Goal: Task Accomplishment & Management: Manage account settings

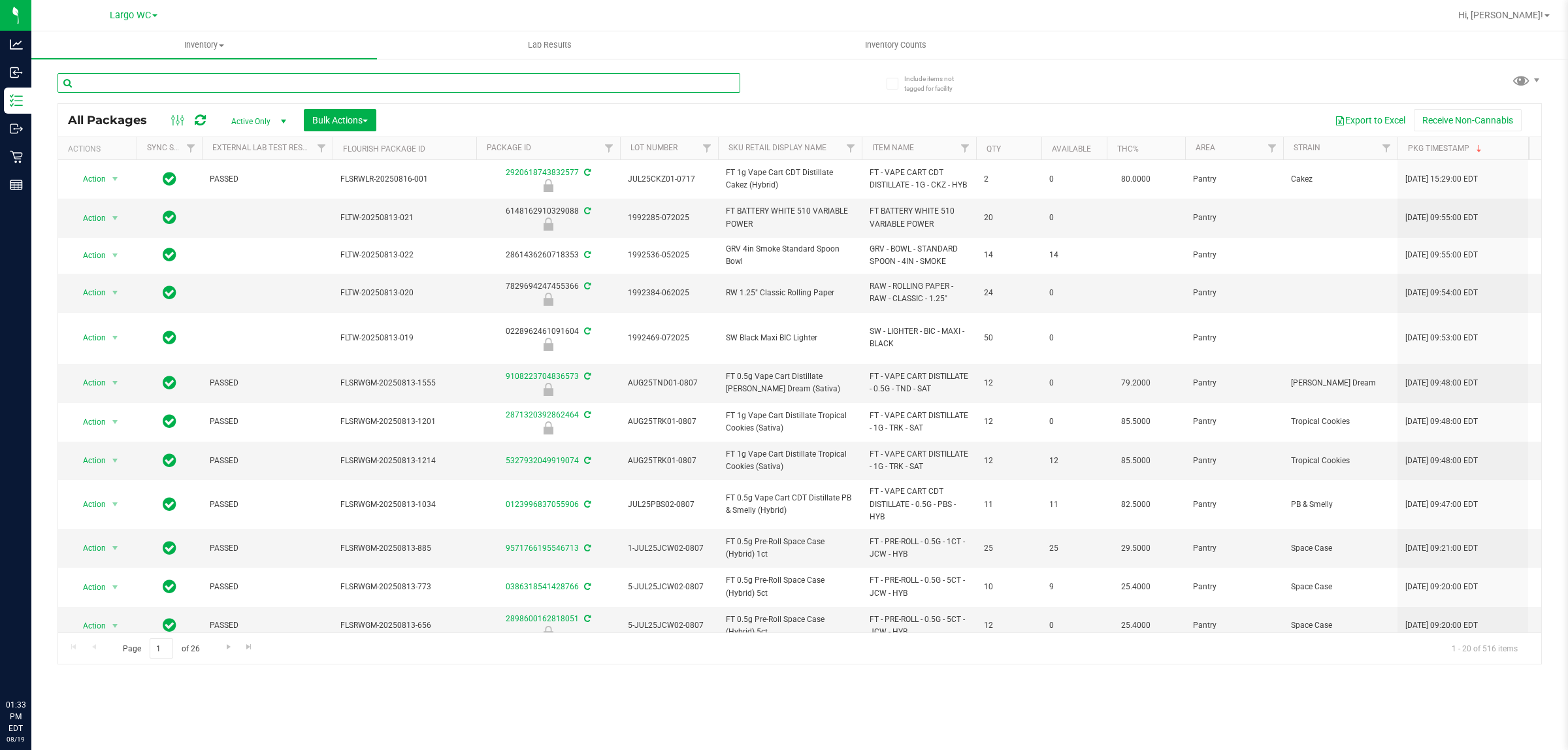
click at [214, 77] on input "text" at bounding box center [398, 83] width 683 height 19
type input "rlf"
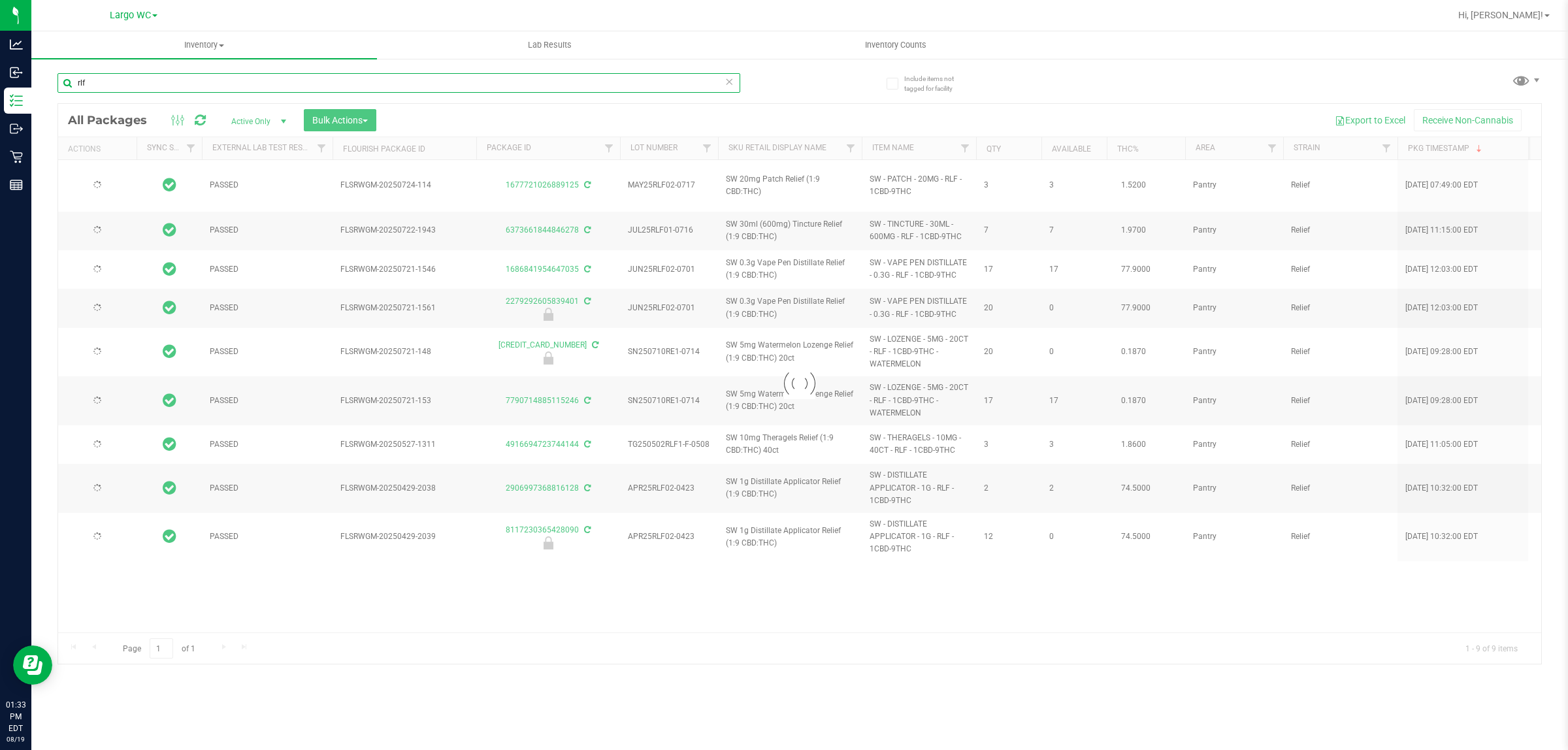
type input "[DATE]"
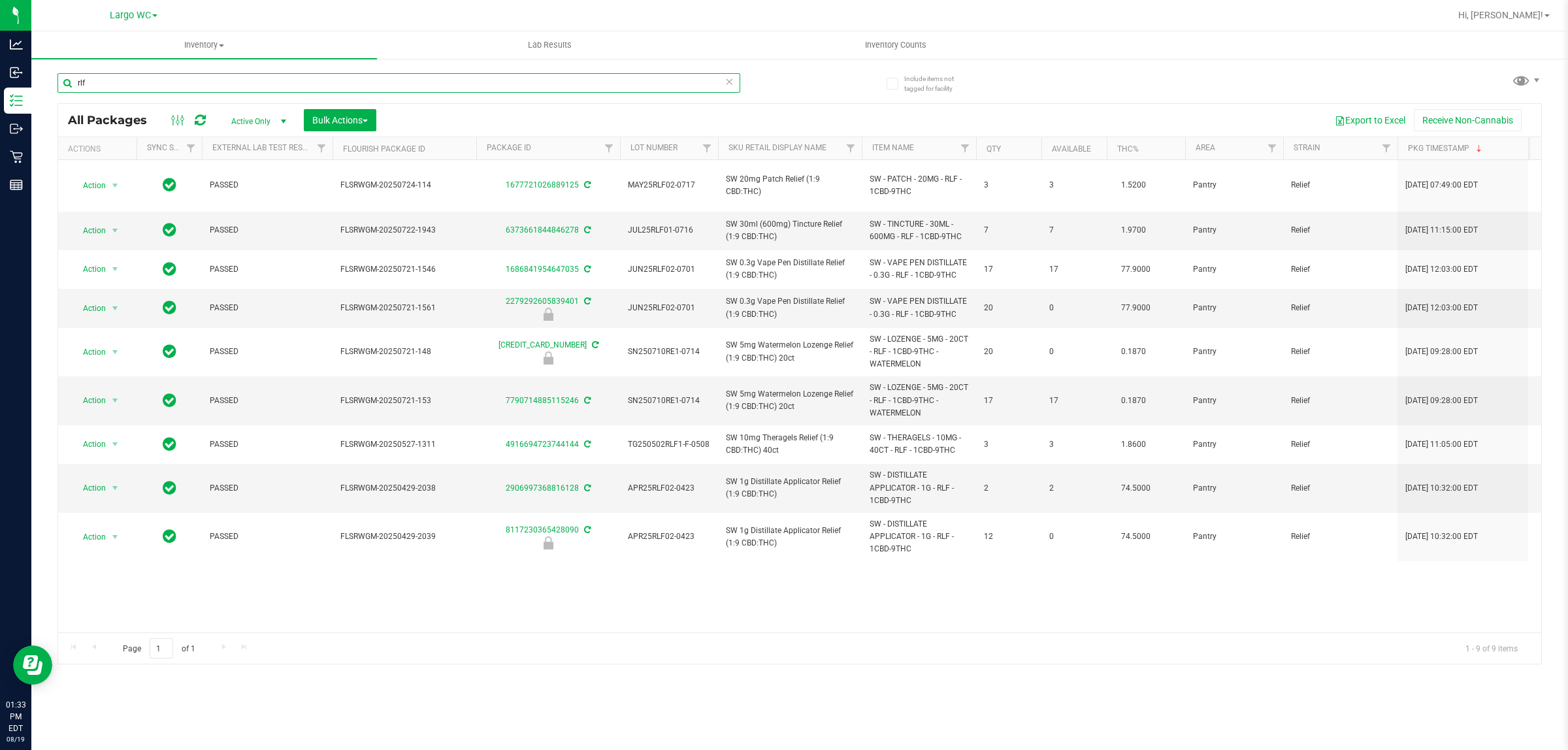
type input "rlf"
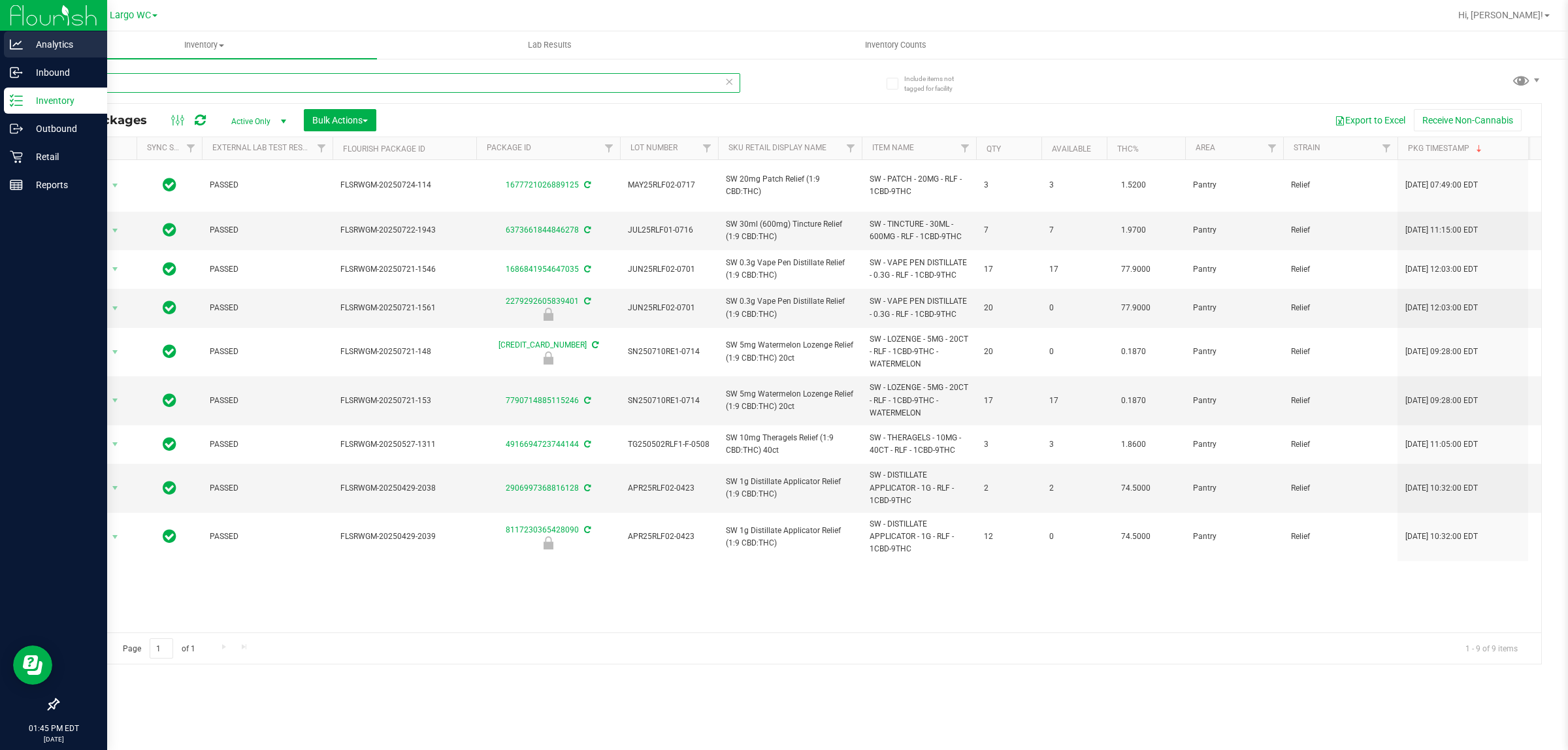
drag, startPoint x: 44, startPoint y: 77, endPoint x: 0, endPoint y: 47, distance: 53.3
click at [0, 75] on div "Analytics Inbound Inventory Outbound Retail Reports 01:45 PM EDT [DATE] 08/19 L…" at bounding box center [784, 375] width 1568 height 750
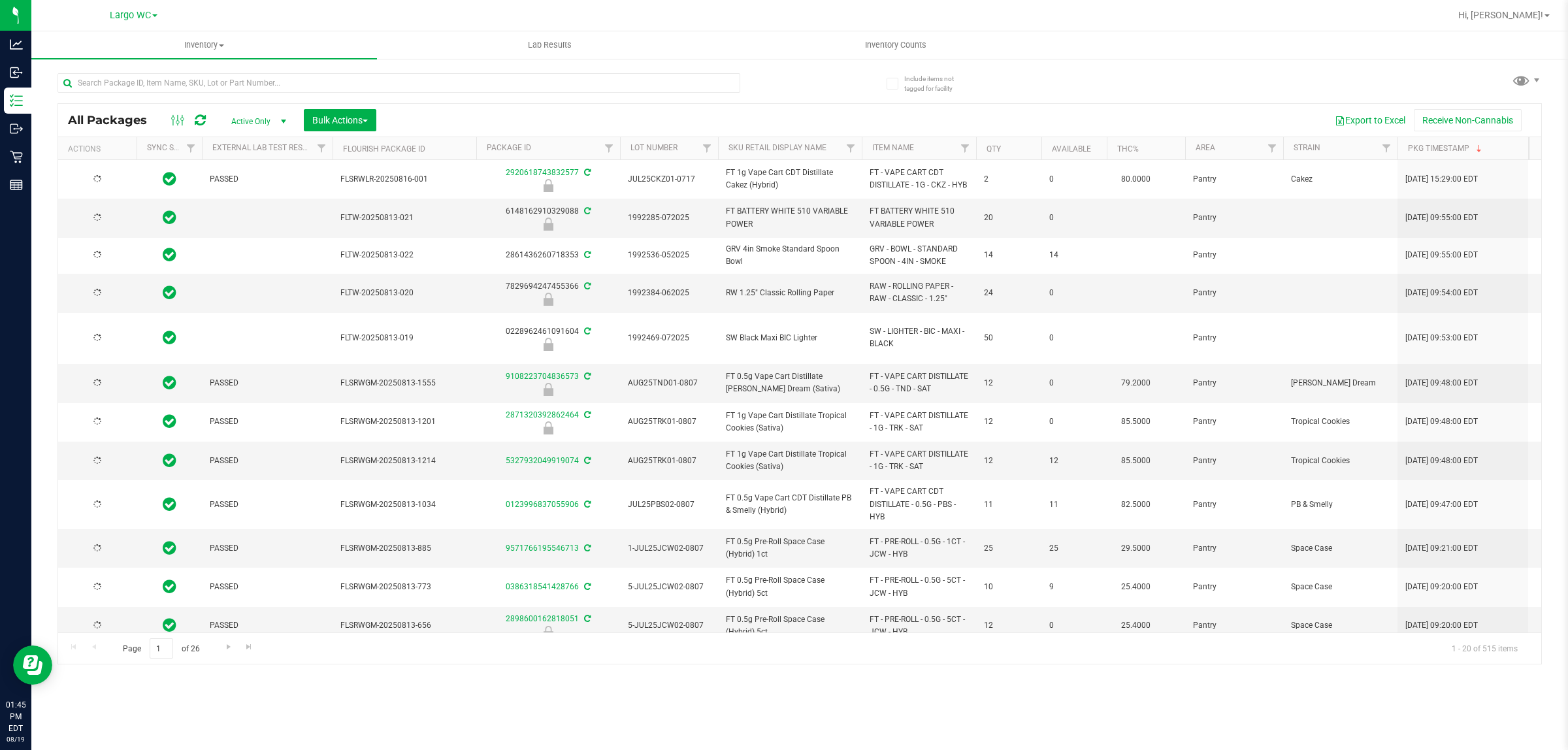
type input "[DATE]"
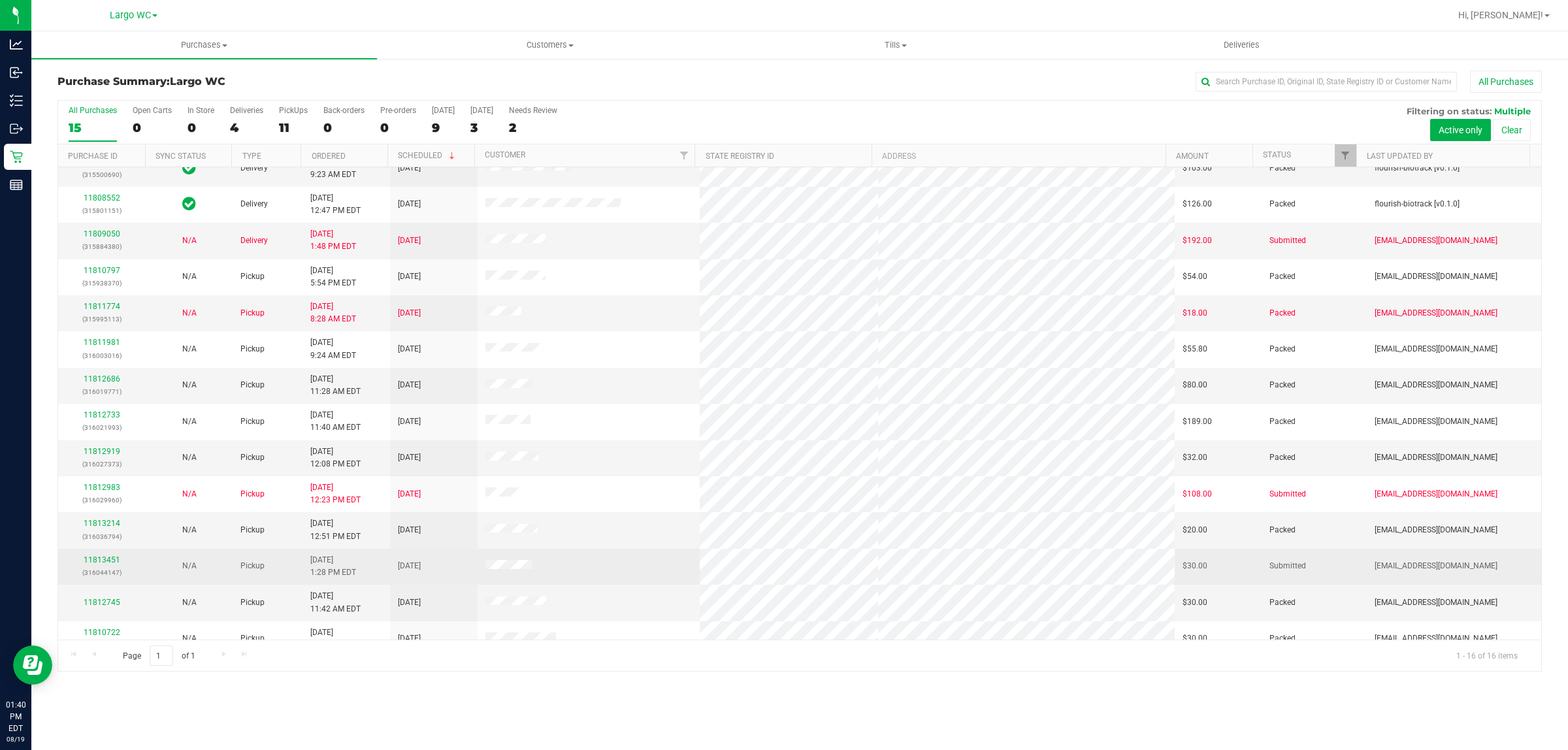
scroll to position [82, 0]
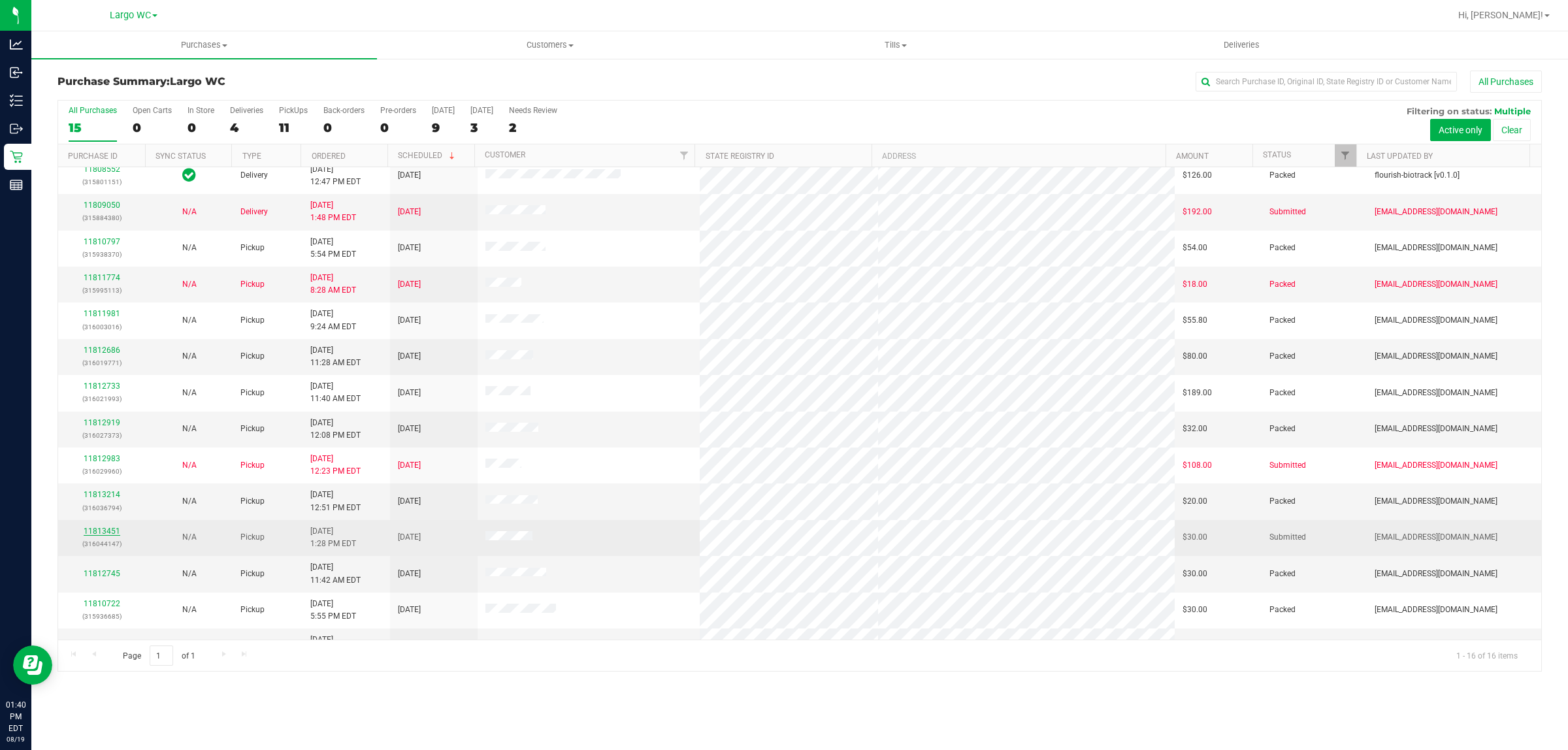
click at [96, 534] on link "11813451" at bounding box center [102, 531] width 36 height 9
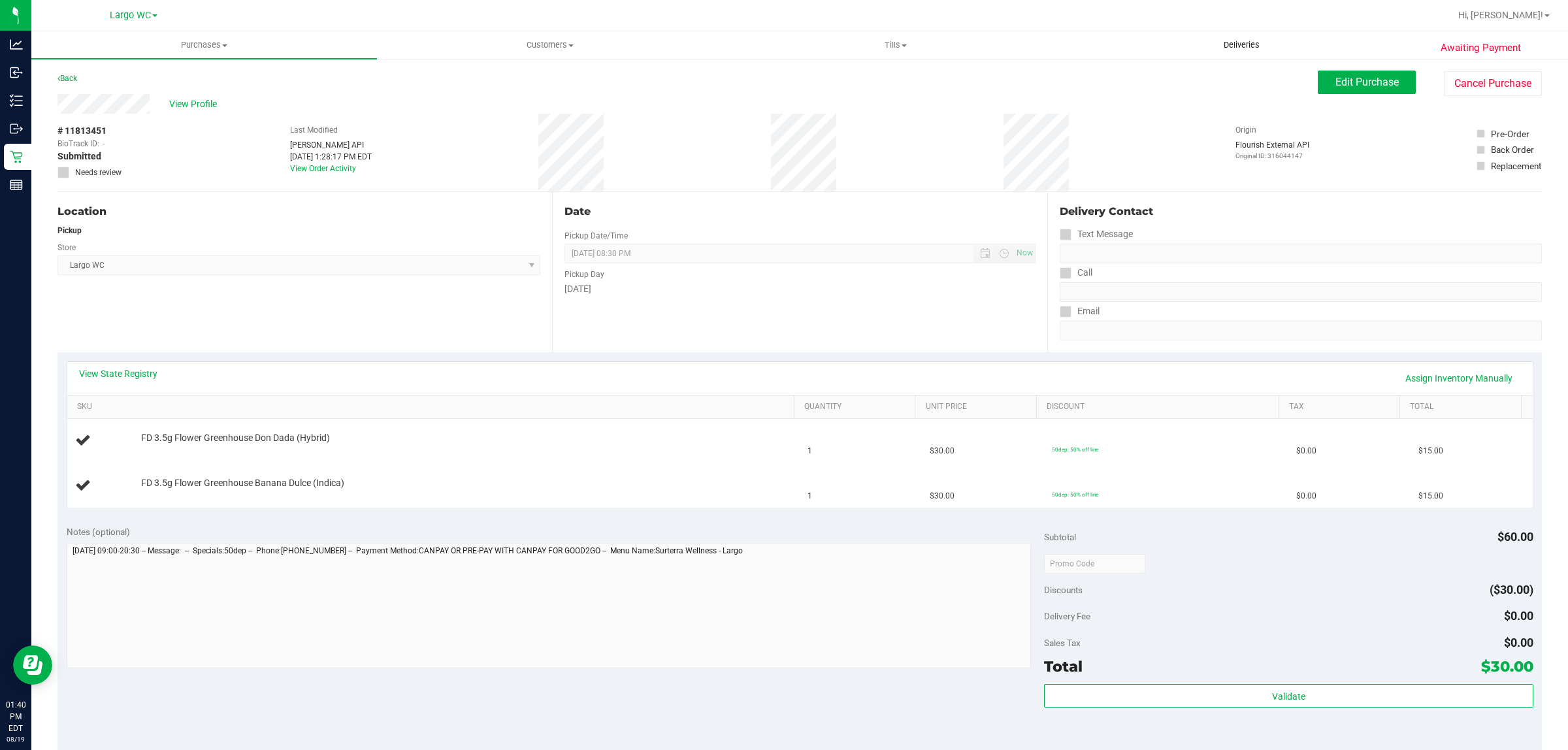
click at [1387, 53] on uib-tab-heading "Deliveries" at bounding box center [1242, 45] width 345 height 26
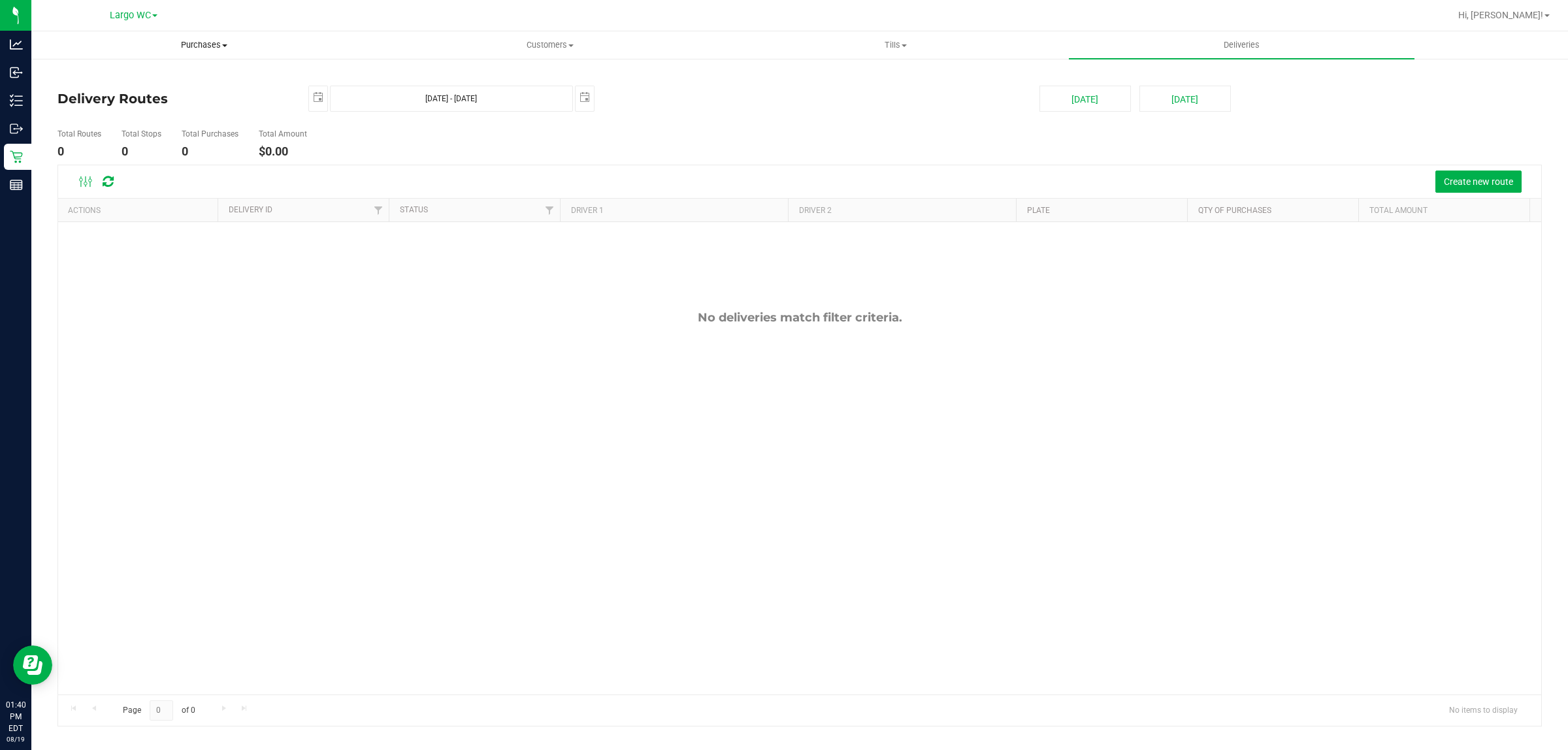
click at [210, 33] on uib-tab-heading "Purchases Summary of purchases Fulfillment All purchases" at bounding box center [204, 45] width 345 height 26
click at [70, 108] on span "All purchases" at bounding box center [77, 110] width 93 height 11
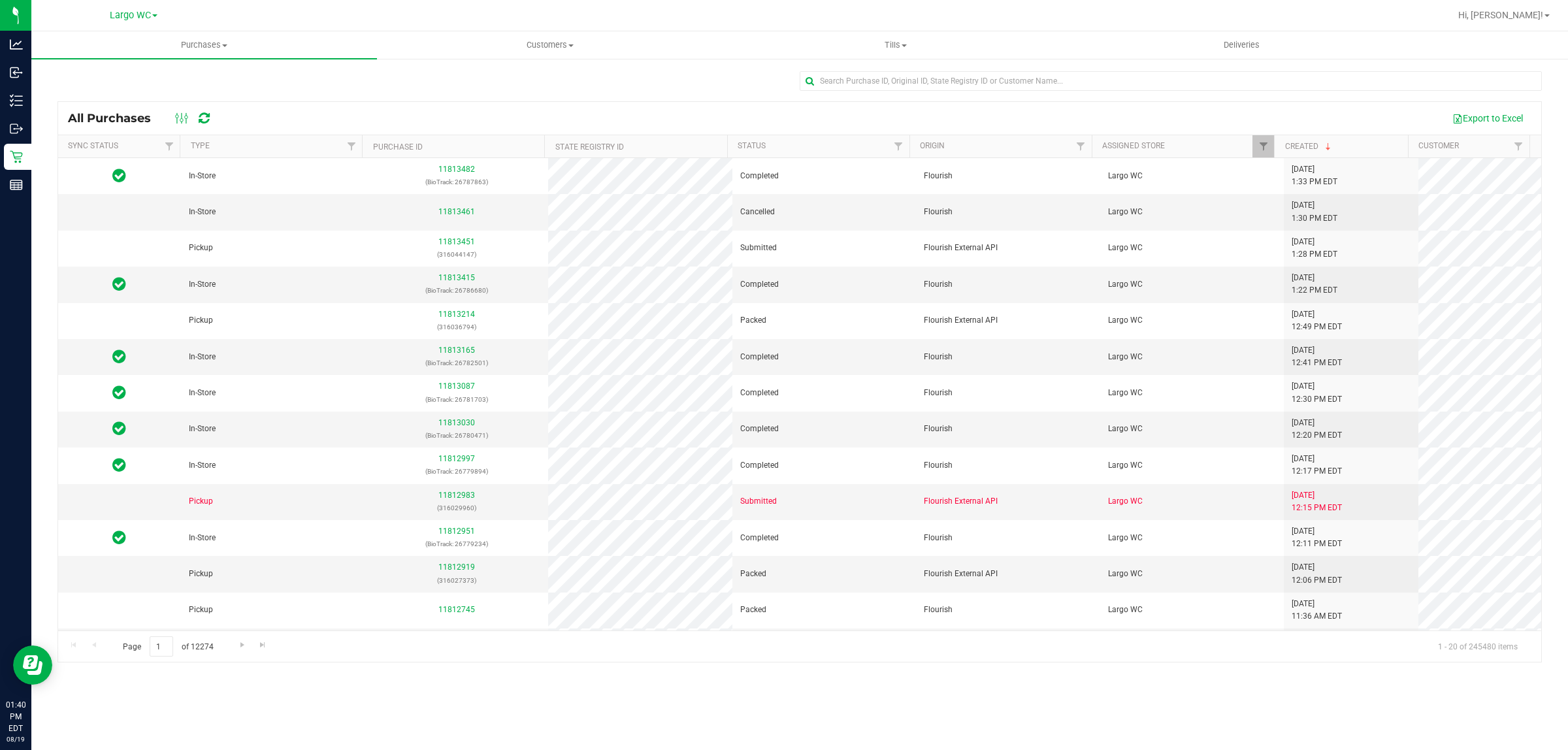
scroll to position [82, 0]
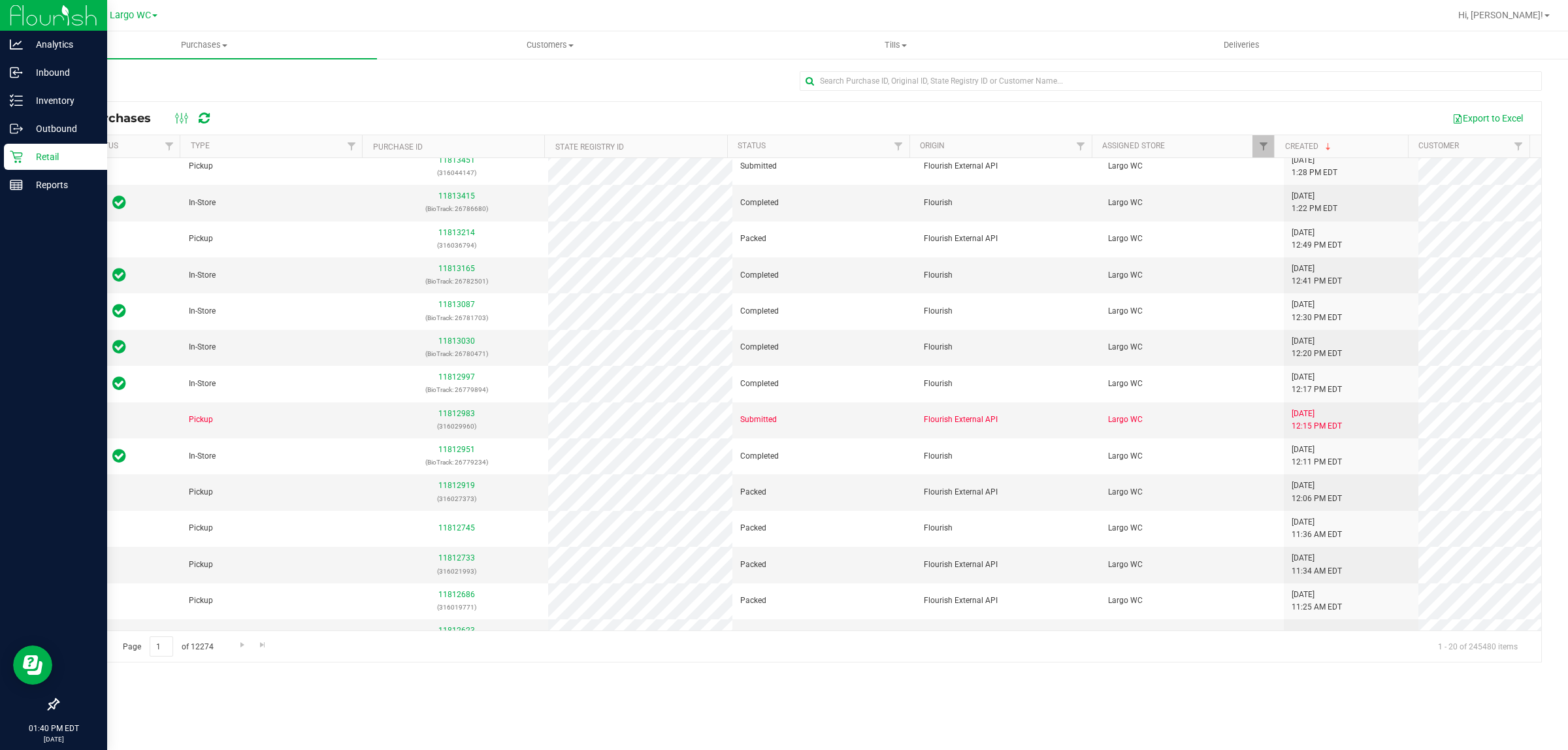
click at [79, 160] on p "Retail" at bounding box center [62, 157] width 79 height 16
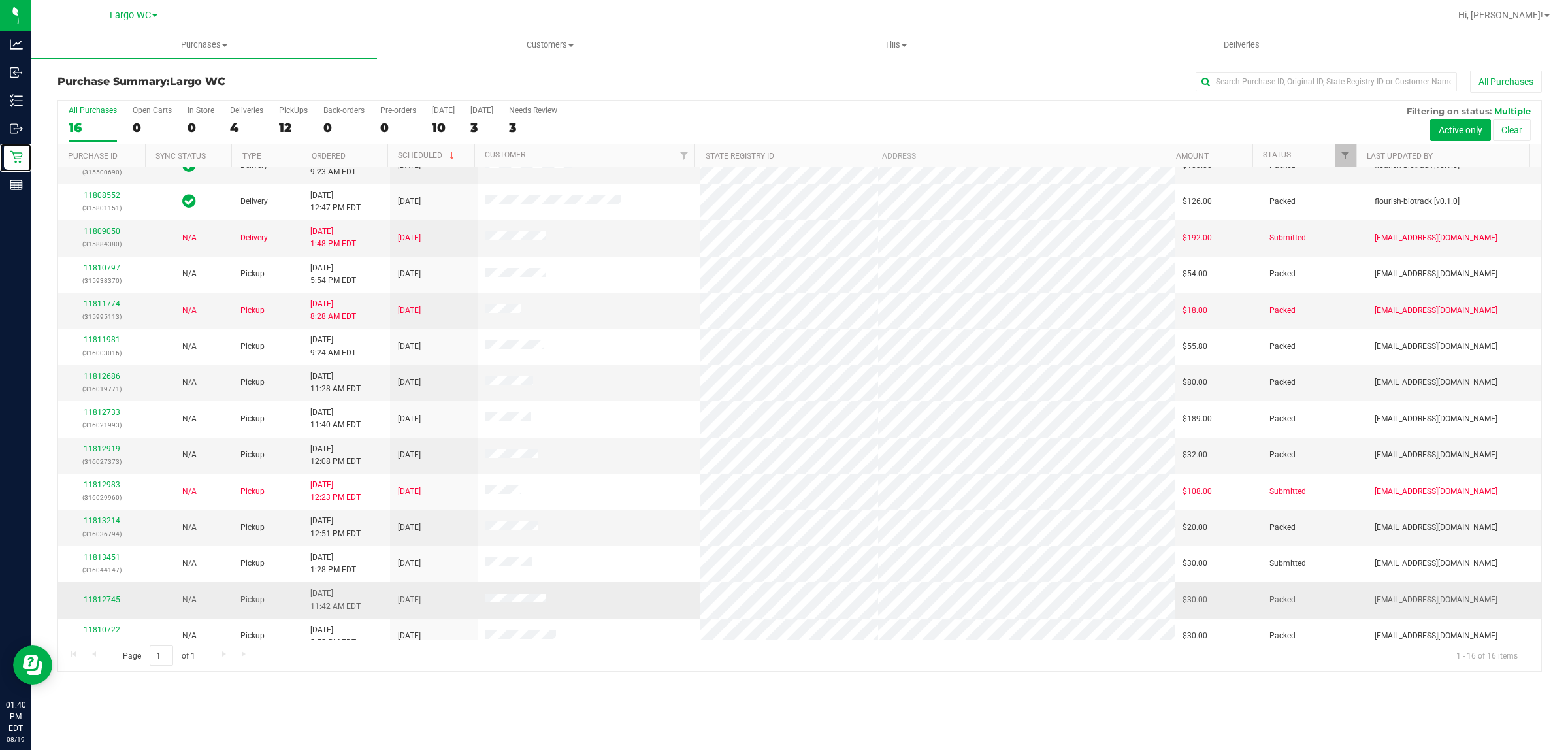
scroll to position [108, 0]
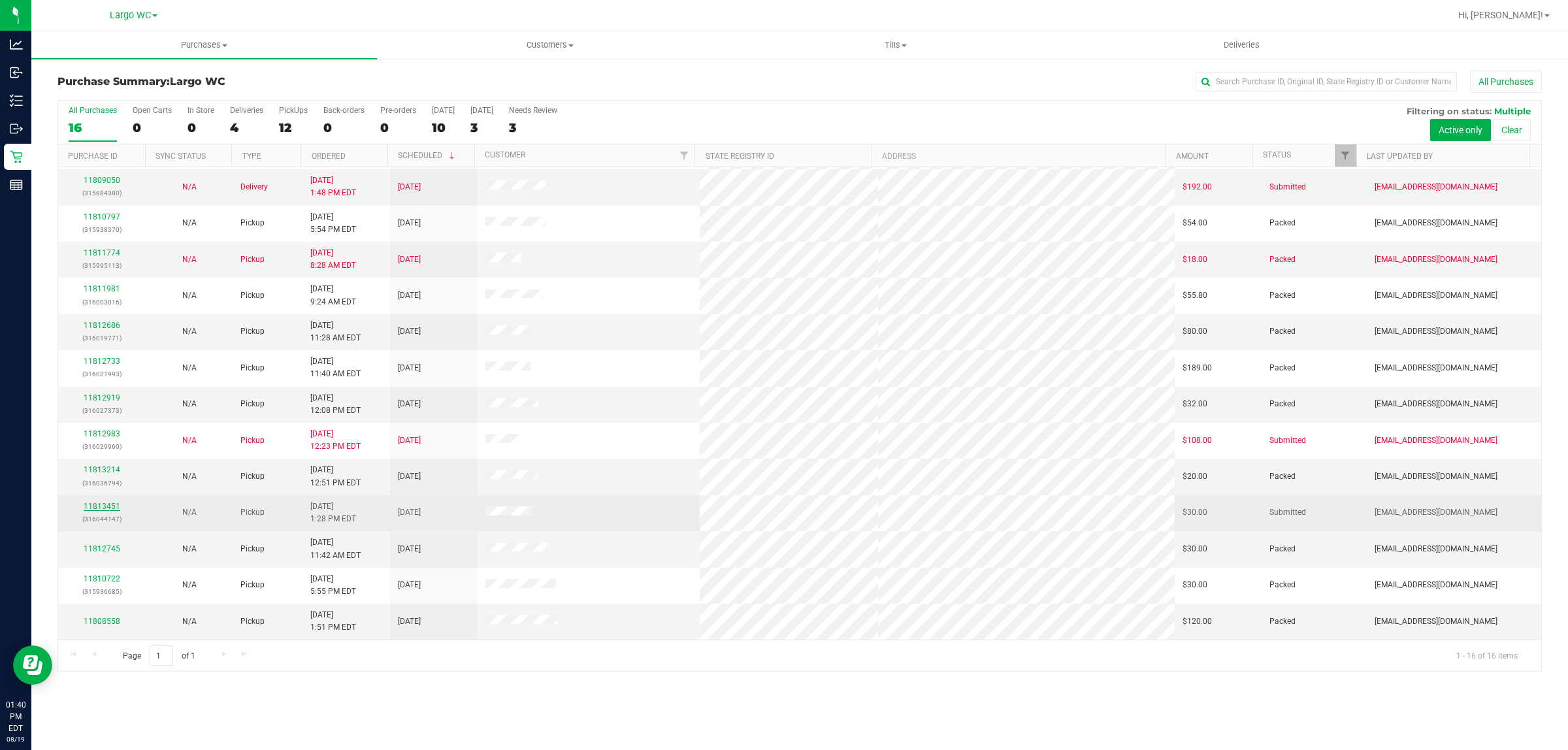
click at [90, 511] on link "11813451" at bounding box center [102, 506] width 36 height 9
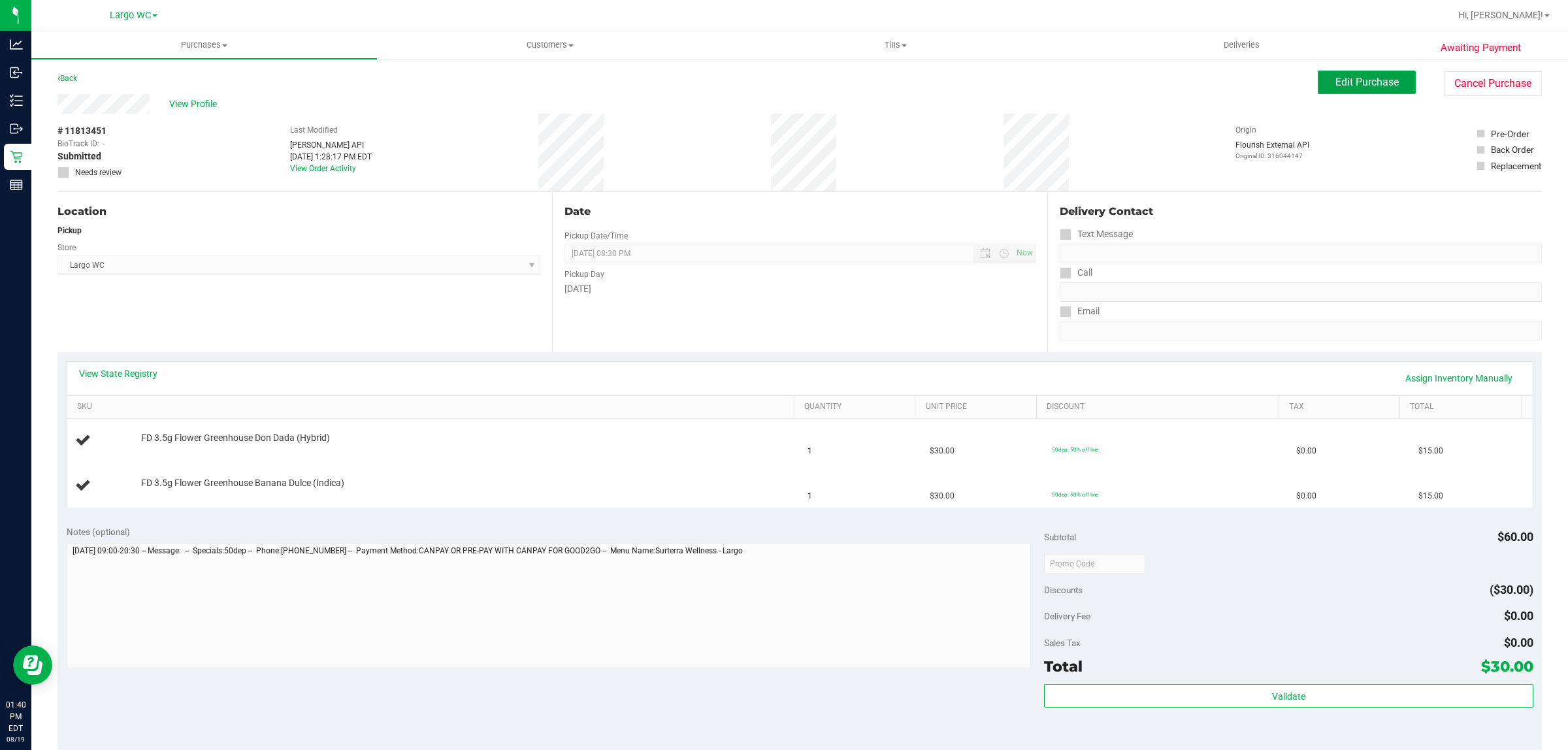
click at [1356, 80] on span "Edit Purchase" at bounding box center [1367, 82] width 63 height 13
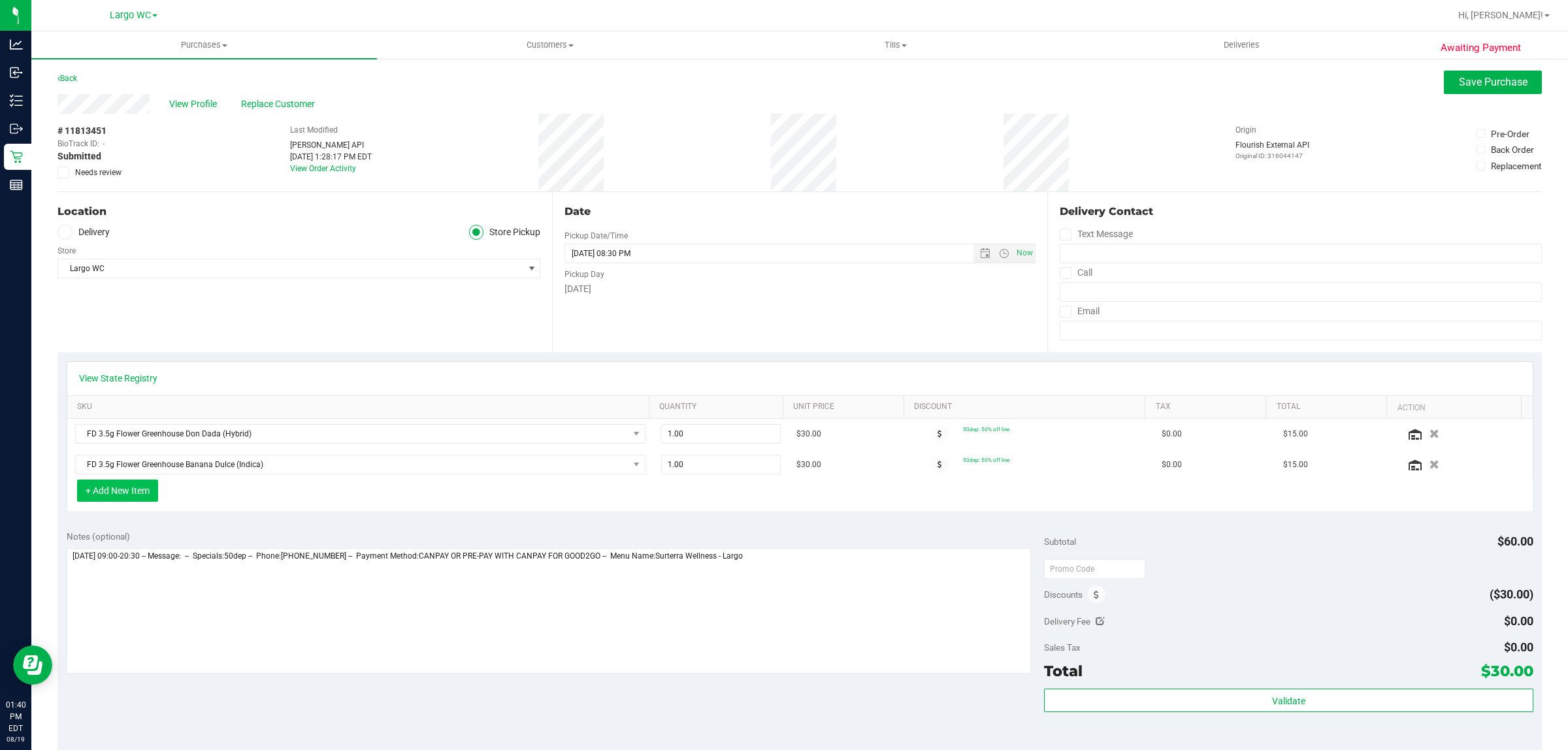
click at [117, 498] on button "+ Add New Item" at bounding box center [117, 491] width 81 height 22
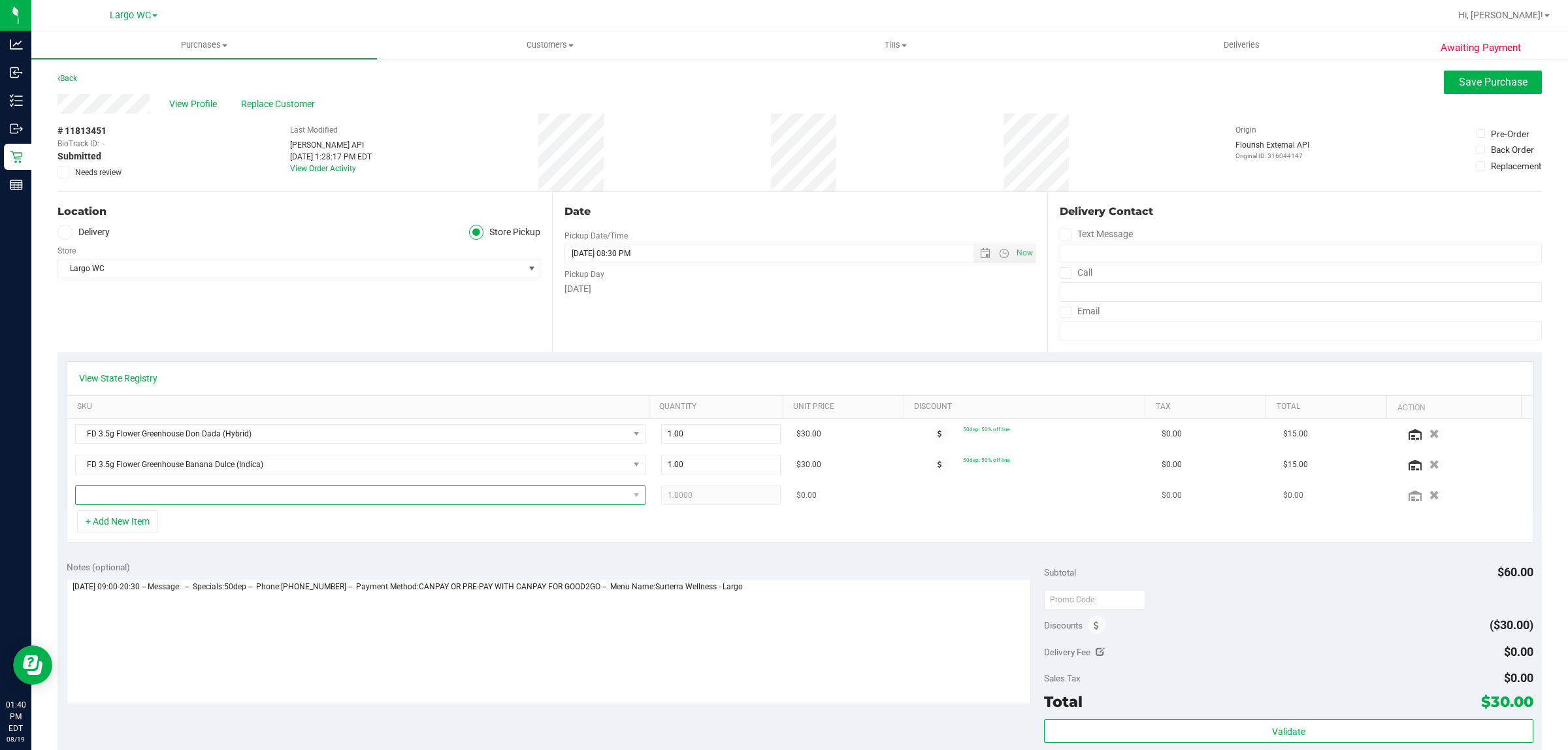
click at [440, 498] on span "NO DATA FOUND" at bounding box center [352, 495] width 553 height 19
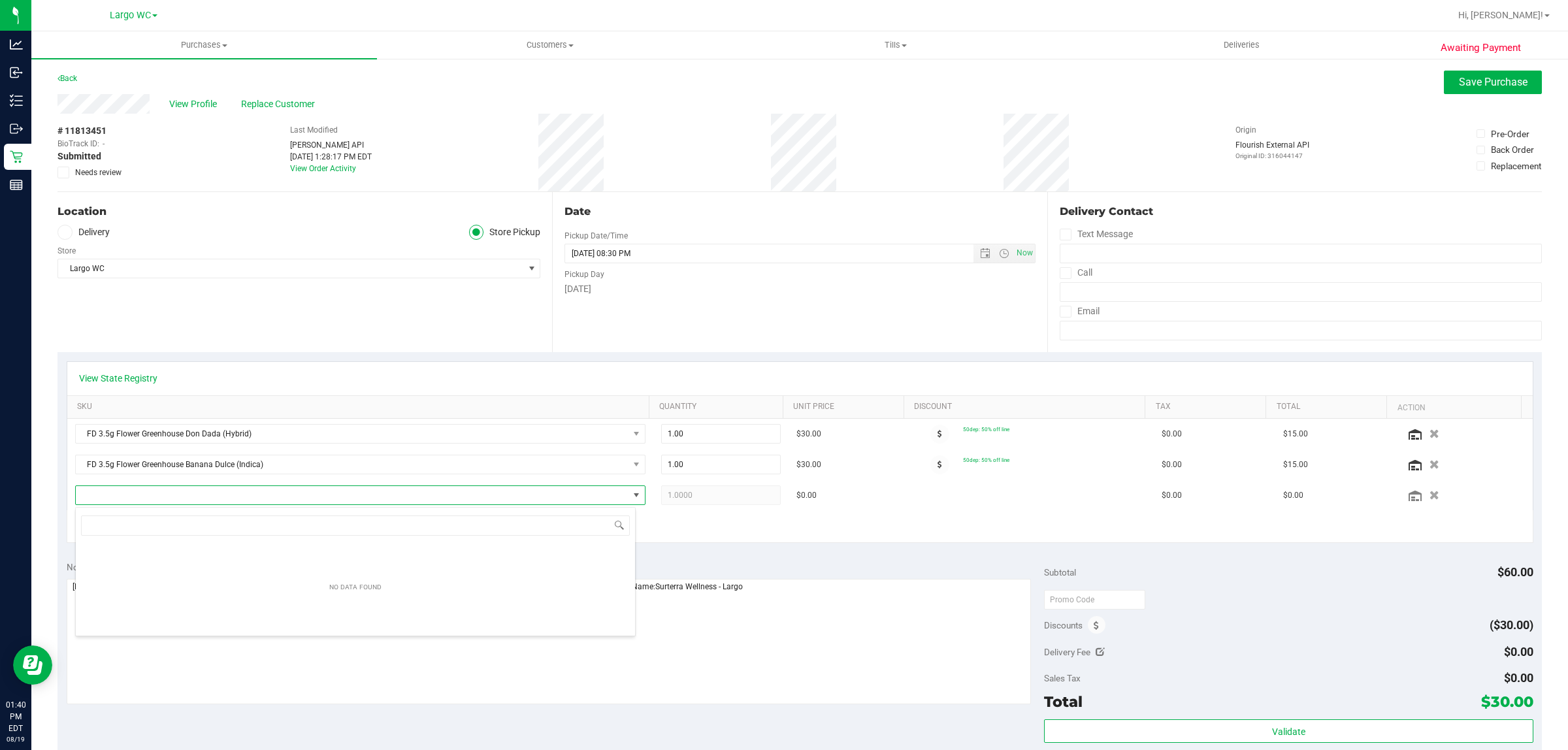
scroll to position [20, 556]
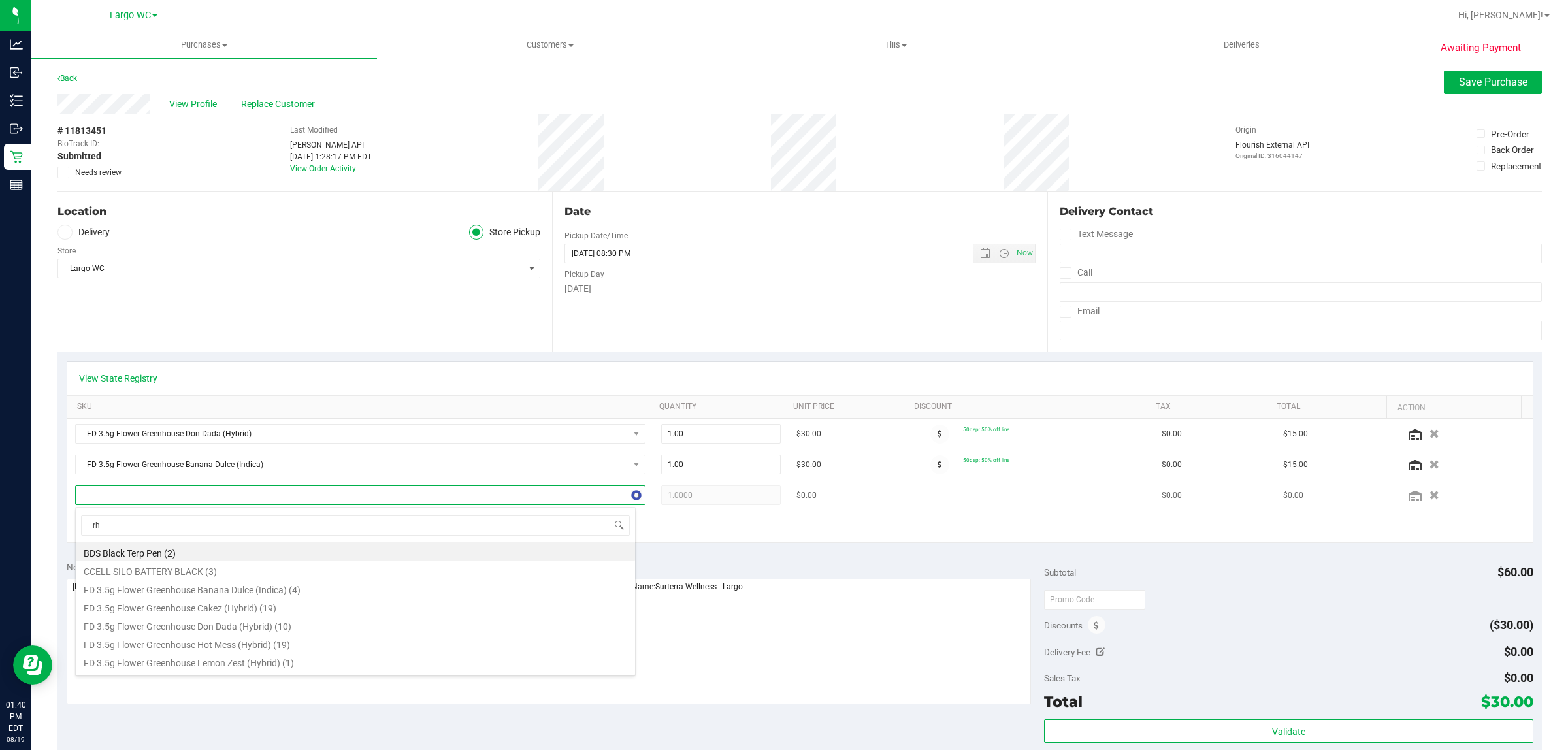
type input "rhb"
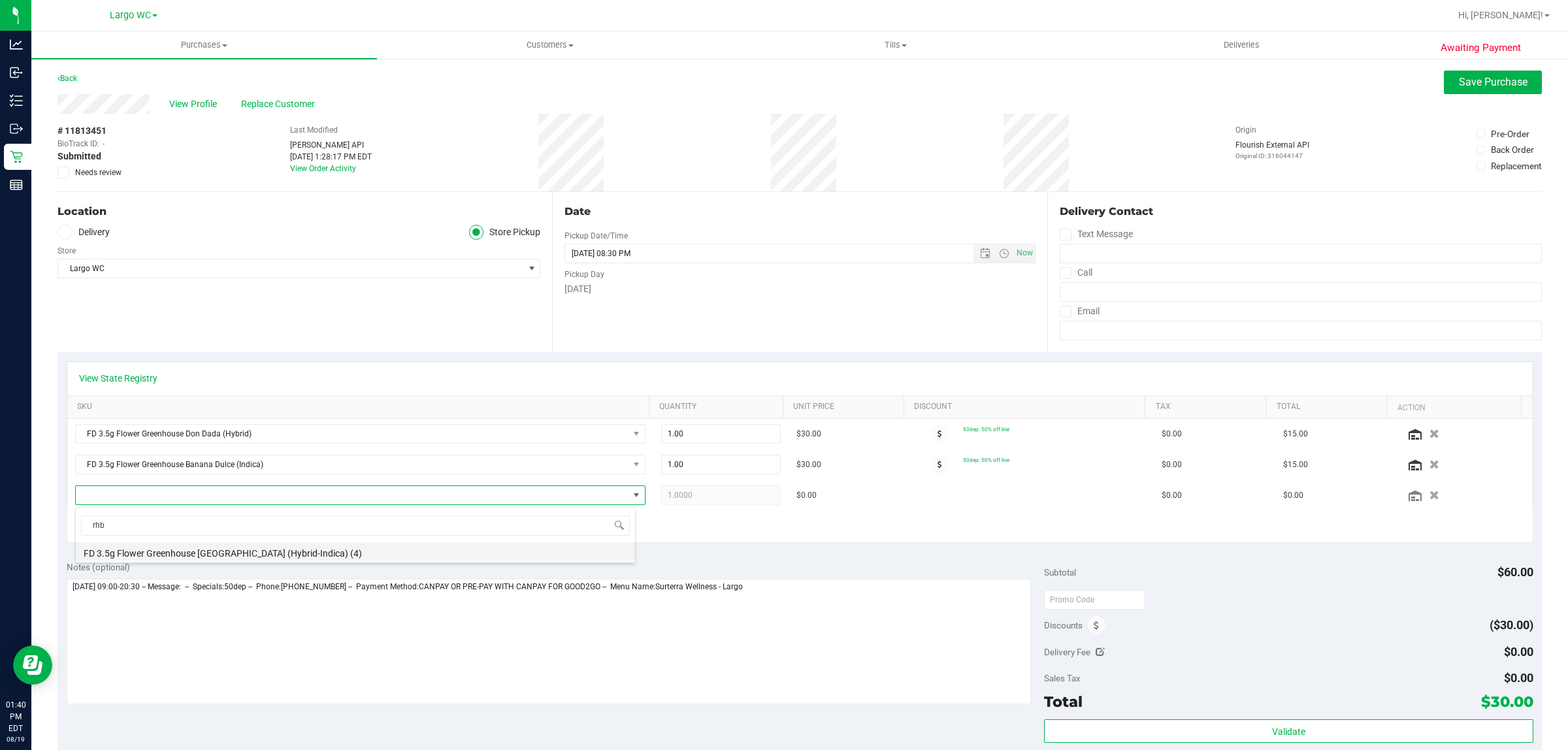
click at [302, 552] on li "FD 3.5g Flower Greenhouse Rainbow Harbor (Hybrid-Indica) (4)" at bounding box center [355, 551] width 559 height 19
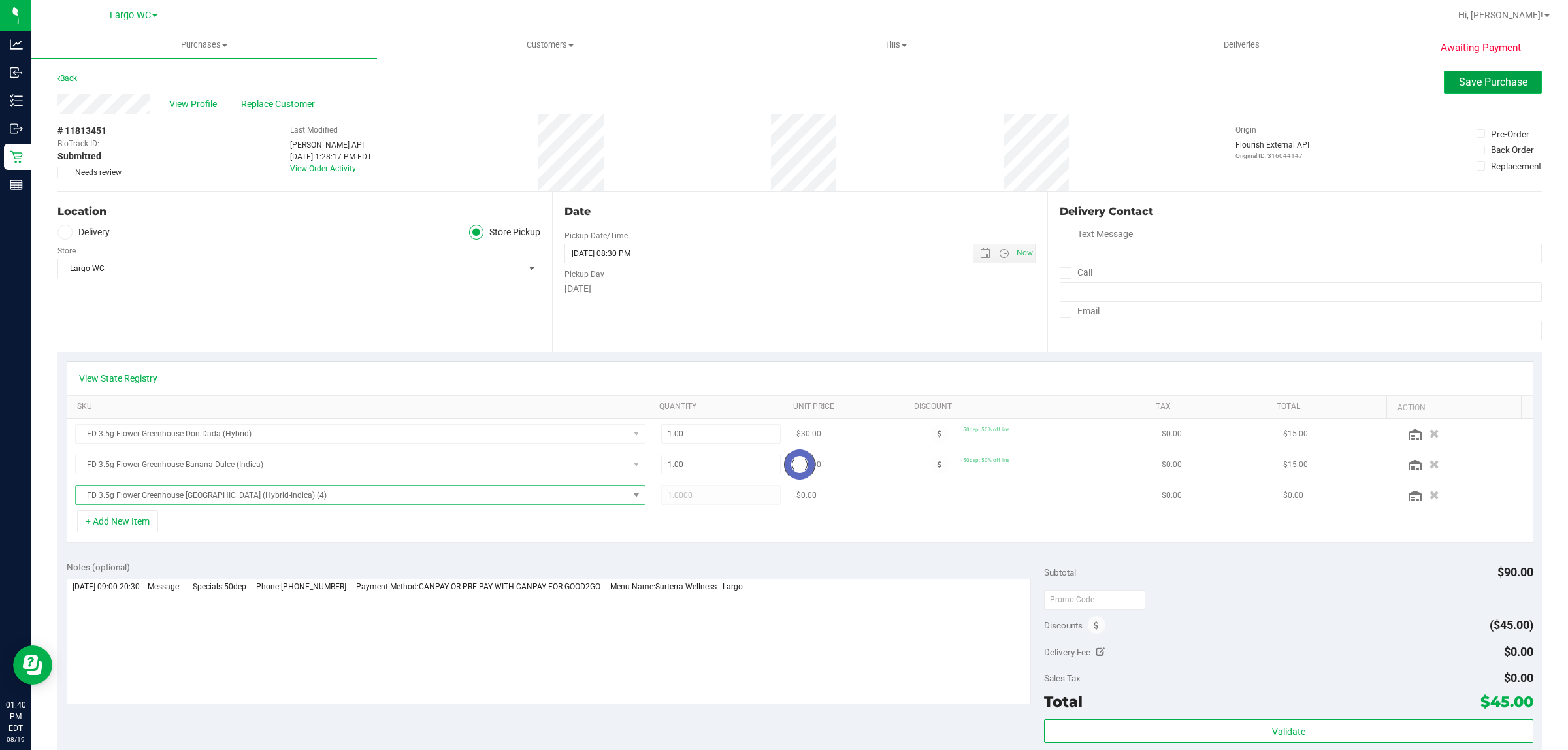
click at [1482, 85] on span "Save Purchase" at bounding box center [1493, 82] width 68 height 13
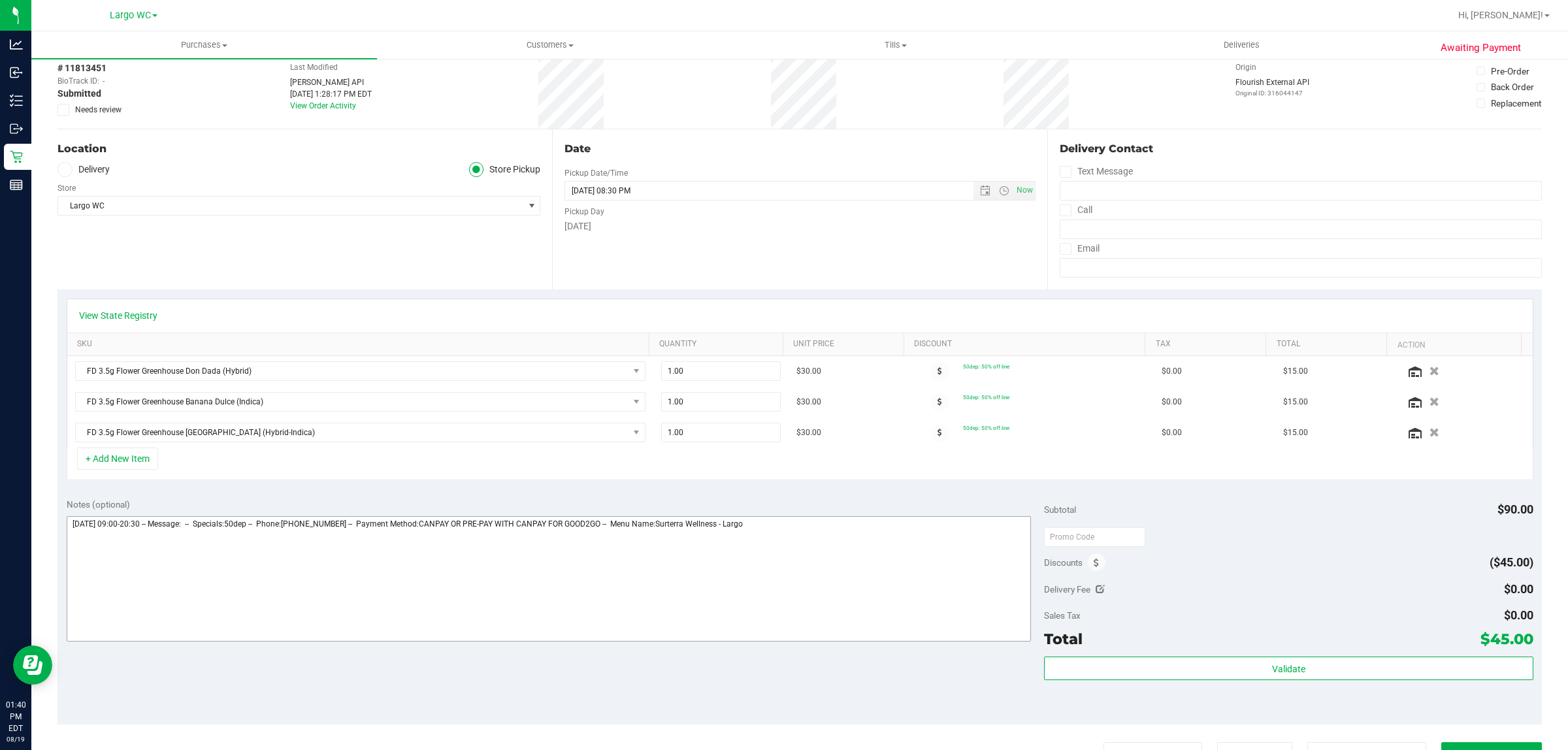
scroll to position [82, 0]
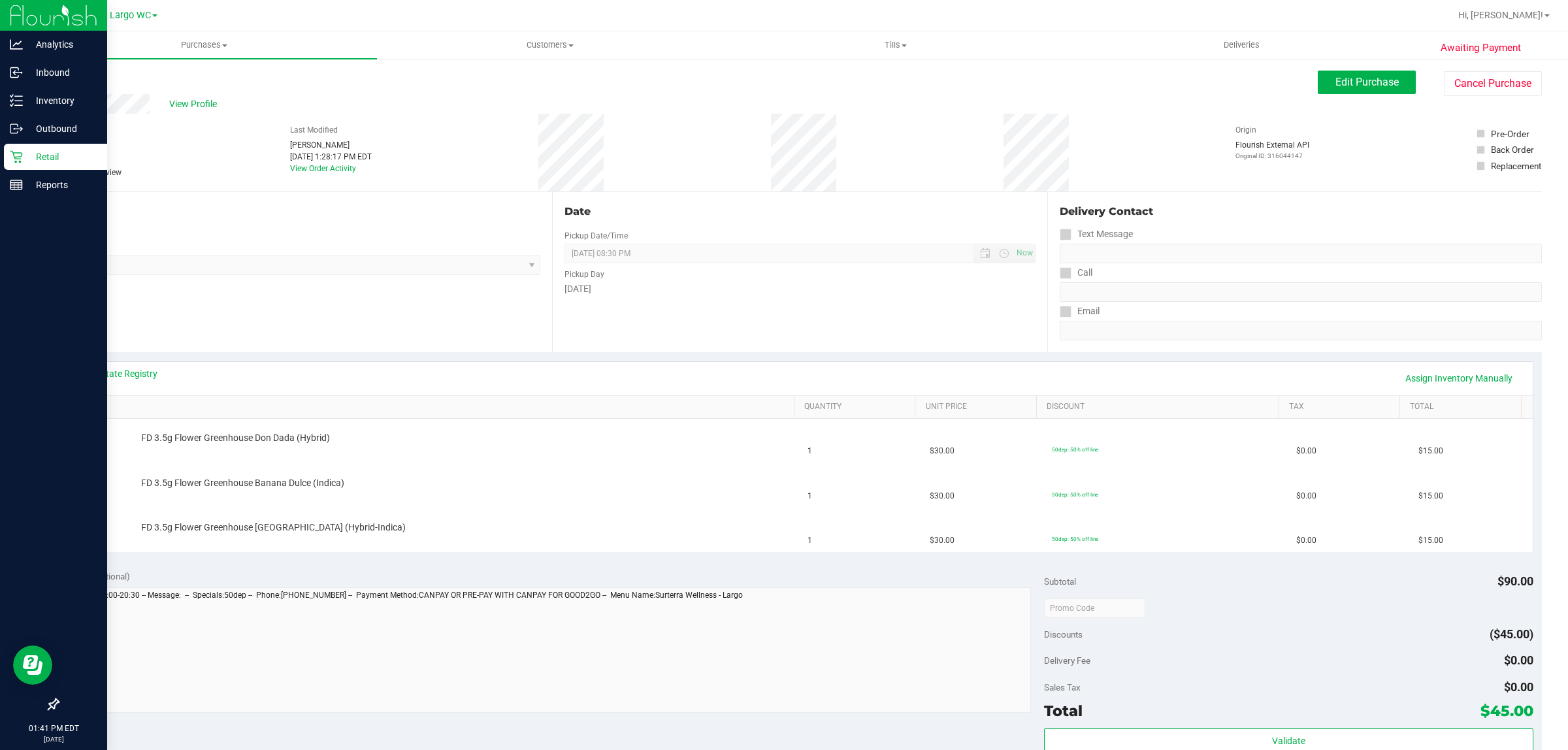
click at [67, 154] on p "Retail" at bounding box center [62, 157] width 79 height 16
